Goal: Information Seeking & Learning: Learn about a topic

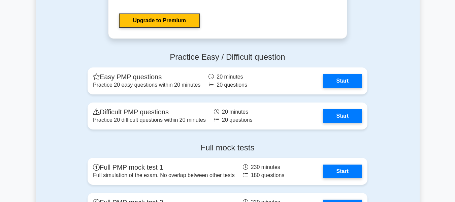
scroll to position [2500, 0]
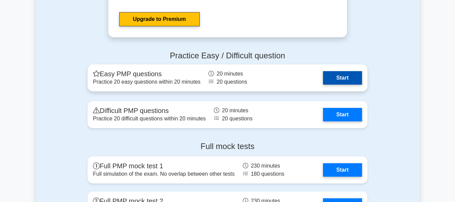
click at [345, 77] on link "Start" at bounding box center [342, 77] width 39 height 13
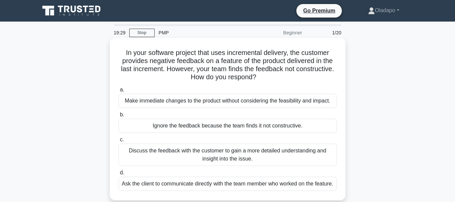
click at [154, 154] on div "Discuss the feedback with the customer to gain a more detailed understanding an…" at bounding box center [228, 155] width 218 height 22
click at [119, 142] on input "c. Discuss the feedback with the customer to gain a more detailed understanding…" at bounding box center [119, 139] width 0 height 4
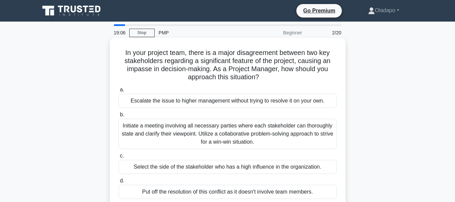
click at [192, 132] on div "Initiate a meeting involving all necessary parties where each stakeholder can t…" at bounding box center [228, 134] width 218 height 30
click at [119, 117] on input "b. Initiate a meeting involving all necessary parties where each stakeholder ca…" at bounding box center [119, 115] width 0 height 4
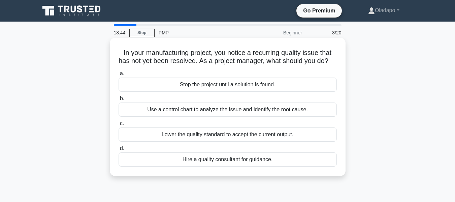
click at [145, 114] on div "Use a control chart to analyze the issue and identify the root cause." at bounding box center [228, 109] width 218 height 14
click at [119, 101] on input "b. Use a control chart to analyze the issue and identify the root cause." at bounding box center [119, 98] width 0 height 4
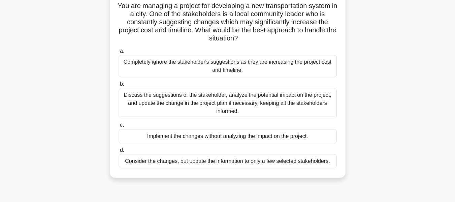
scroll to position [49, 0]
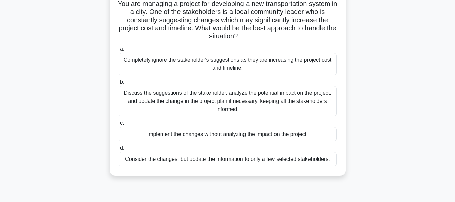
click at [154, 101] on div "Discuss the suggestions of the stakeholder, analyze the potential impact on the…" at bounding box center [228, 101] width 218 height 30
click at [119, 84] on input "b. Discuss the suggestions of the stakeholder, analyze the potential impact on …" at bounding box center [119, 82] width 0 height 4
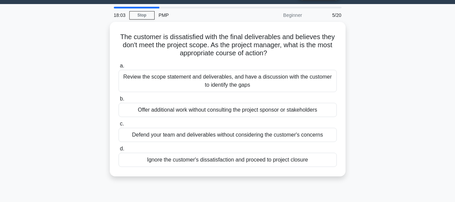
scroll to position [0, 0]
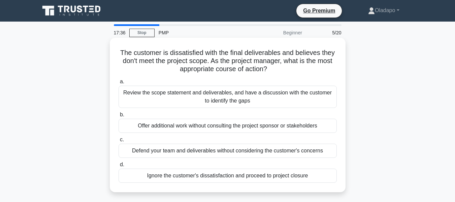
click at [147, 98] on div "Review the scope statement and deliverables, and have a discussion with the cus…" at bounding box center [228, 97] width 218 height 22
click at [119, 84] on input "a. Review the scope statement and deliverables, and have a discussion with the …" at bounding box center [119, 82] width 0 height 4
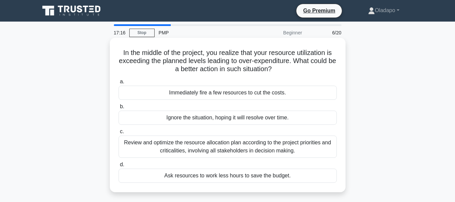
click at [141, 151] on div "Review and optimize the resource allocation plan according to the project prior…" at bounding box center [228, 146] width 218 height 22
click at [119, 134] on input "c. Review and optimize the resource allocation plan according to the project pr…" at bounding box center [119, 131] width 0 height 4
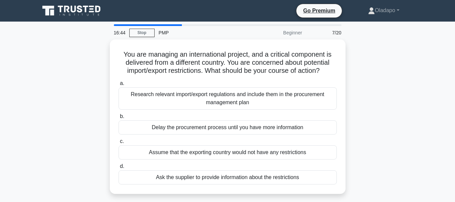
click at [143, 97] on div "Research relevant import/export regulations and include them in the procurement…" at bounding box center [228, 98] width 218 height 22
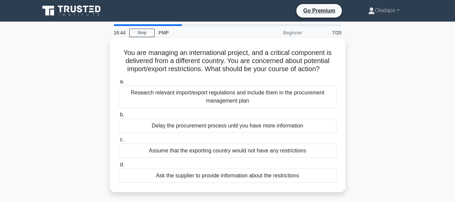
click at [119, 84] on input "a. Research relevant import/export regulations and include them in the procurem…" at bounding box center [119, 82] width 0 height 4
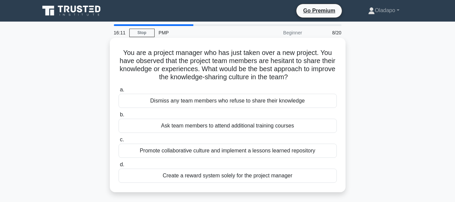
click at [144, 152] on div "Promote collaborative culture and implement a lessons learned repository" at bounding box center [228, 151] width 218 height 14
click at [119, 142] on input "c. Promote collaborative culture and implement a lessons learned repository" at bounding box center [119, 139] width 0 height 4
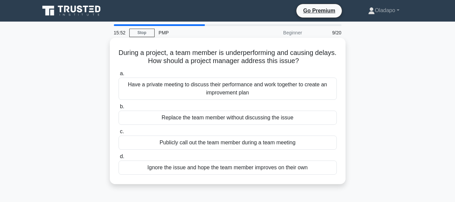
click at [155, 88] on div "Have a private meeting to discuss their performance and work together to create…" at bounding box center [228, 88] width 218 height 22
click at [119, 76] on input "a. Have a private meeting to discuss their performance and work together to cre…" at bounding box center [119, 73] width 0 height 4
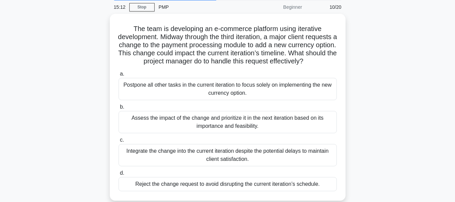
scroll to position [26, 0]
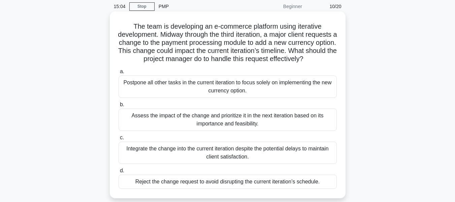
click at [142, 127] on div "Assess the impact of the change and prioritize it in the next iteration based o…" at bounding box center [228, 119] width 218 height 22
click at [119, 107] on input "b. Assess the impact of the change and prioritize it in the next iteration base…" at bounding box center [119, 104] width 0 height 4
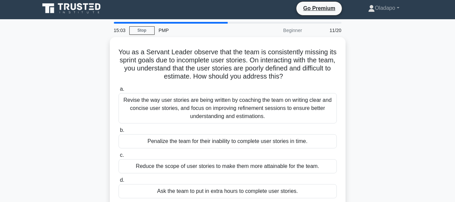
scroll to position [0, 0]
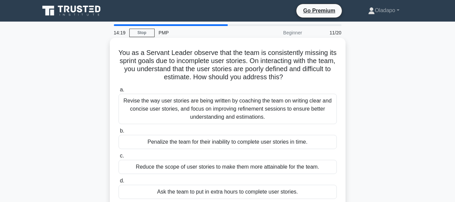
click at [138, 106] on div "Revise the way user stories are being written by coaching the team on writing c…" at bounding box center [228, 109] width 218 height 30
click at [119, 92] on input "a. Revise the way user stories are being written by coaching the team on writin…" at bounding box center [119, 90] width 0 height 4
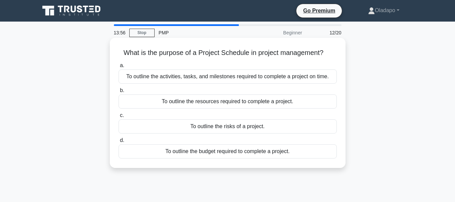
click at [181, 79] on div "To outline the activities, tasks, and milestones required to complete a project…" at bounding box center [228, 76] width 218 height 14
click at [119, 68] on input "a. To outline the activities, tasks, and milestones required to complete a proj…" at bounding box center [119, 65] width 0 height 4
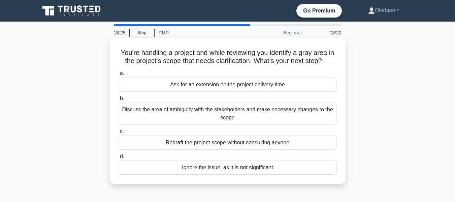
click at [142, 115] on div "Discuss the area of ambiguity with the stakeholders and make necessary changes …" at bounding box center [228, 113] width 218 height 22
click at [119, 101] on input "b. Discuss the area of ambiguity with the stakeholders and make necessary chang…" at bounding box center [119, 98] width 0 height 4
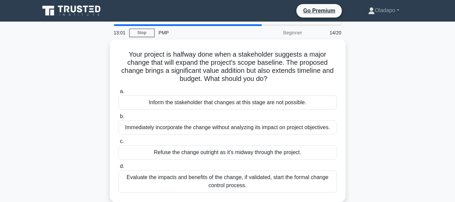
click at [140, 182] on div "Evaluate the impacts and benefits of the change, if validated, start the formal…" at bounding box center [228, 181] width 218 height 22
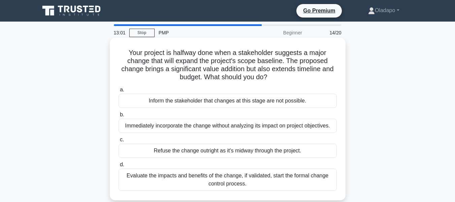
click at [119, 167] on input "d. Evaluate the impacts and benefits of the change, if validated, start the for…" at bounding box center [119, 164] width 0 height 4
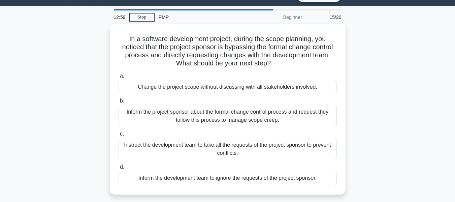
scroll to position [24, 0]
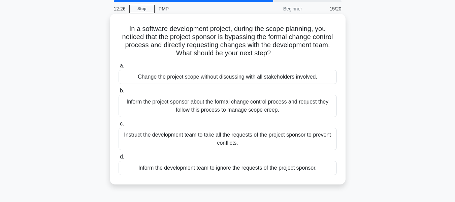
click at [157, 111] on div "Inform the project sponsor about the formal change control process and request …" at bounding box center [228, 106] width 218 height 22
click at [119, 93] on input "b. Inform the project sponsor about the formal change control process and reque…" at bounding box center [119, 91] width 0 height 4
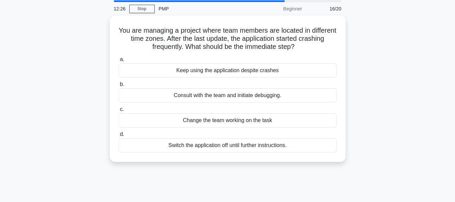
scroll to position [0, 0]
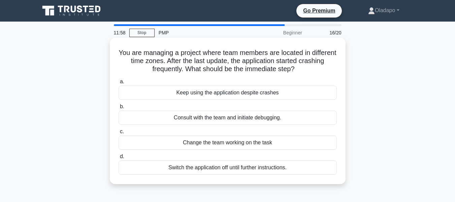
click at [182, 124] on div "Consult with the team and initiate debugging." at bounding box center [228, 118] width 218 height 14
click at [119, 109] on input "b. Consult with the team and initiate debugging." at bounding box center [119, 106] width 0 height 4
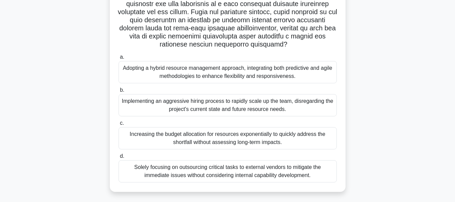
scroll to position [173, 0]
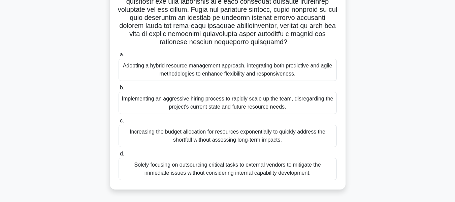
click at [168, 73] on div "Adopting a hybrid resource management approach, integrating both predictive and…" at bounding box center [228, 70] width 218 height 22
click at [119, 57] on input "a. Adopting a hybrid resource management approach, integrating both predictive …" at bounding box center [119, 55] width 0 height 4
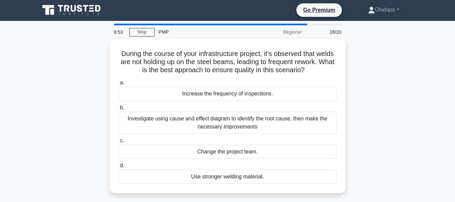
scroll to position [0, 0]
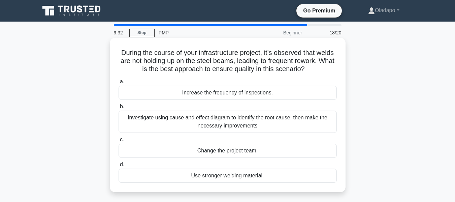
click at [205, 126] on div "Investigate using cause and effect diagram to identify the root cause, then mak…" at bounding box center [228, 122] width 218 height 22
click at [119, 109] on input "b. Investigate using cause and effect diagram to identify the root cause, then …" at bounding box center [119, 106] width 0 height 4
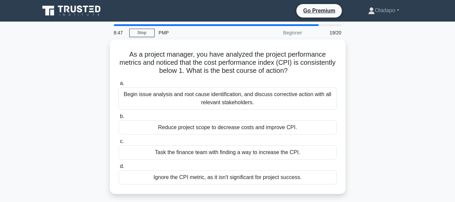
click at [146, 96] on div "Begin issue analysis and root cause identification, and discuss corrective acti…" at bounding box center [228, 98] width 218 height 22
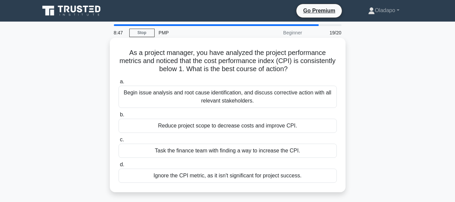
click at [119, 84] on input "a. Begin issue analysis and root cause identification, and discuss corrective a…" at bounding box center [119, 82] width 0 height 4
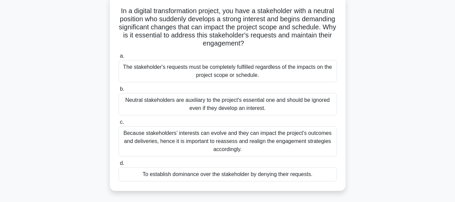
scroll to position [44, 0]
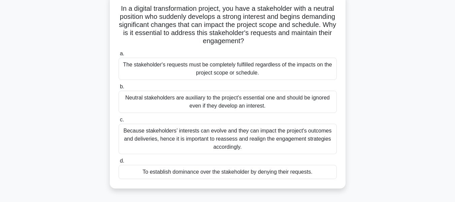
click at [148, 136] on div "Because stakeholders’ interests can evolve and they can impact the project's ou…" at bounding box center [228, 139] width 218 height 30
click at [119, 122] on input "c. Because stakeholders’ interests can evolve and they can impact the project's…" at bounding box center [119, 120] width 0 height 4
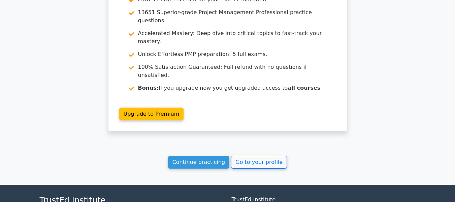
scroll to position [1247, 0]
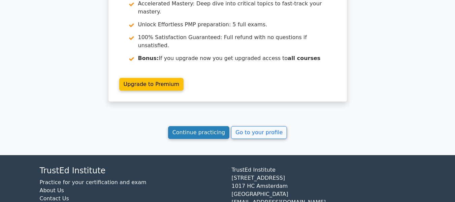
click at [202, 126] on link "Continue practicing" at bounding box center [199, 132] width 62 height 13
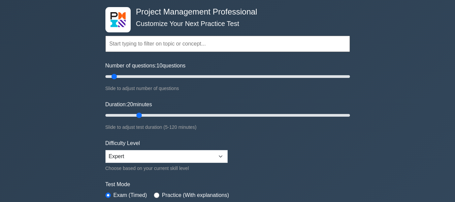
type input "20"
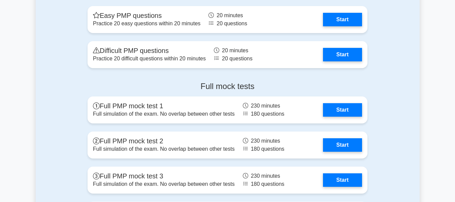
scroll to position [2561, 0]
